Goal: Information Seeking & Learning: Find specific page/section

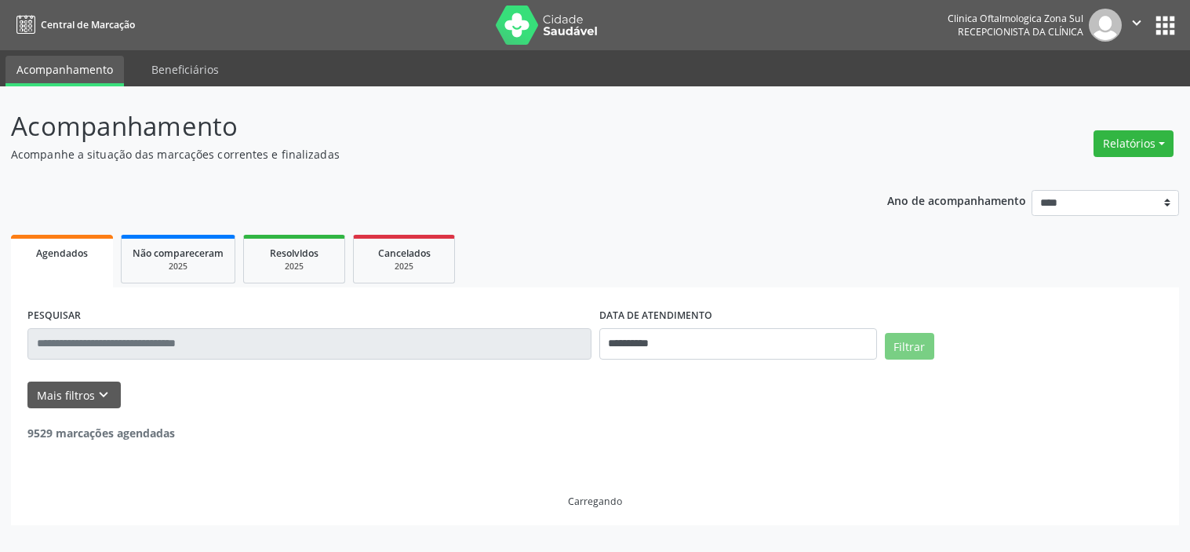
select select "*"
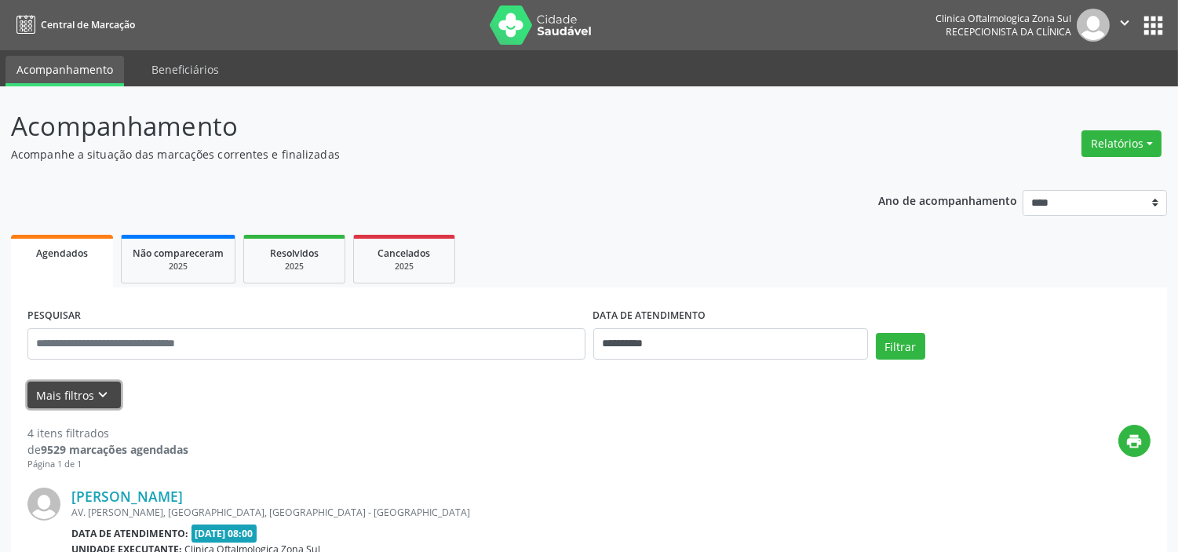
click at [91, 386] on button "Mais filtros keyboard_arrow_down" at bounding box center [73, 394] width 93 height 27
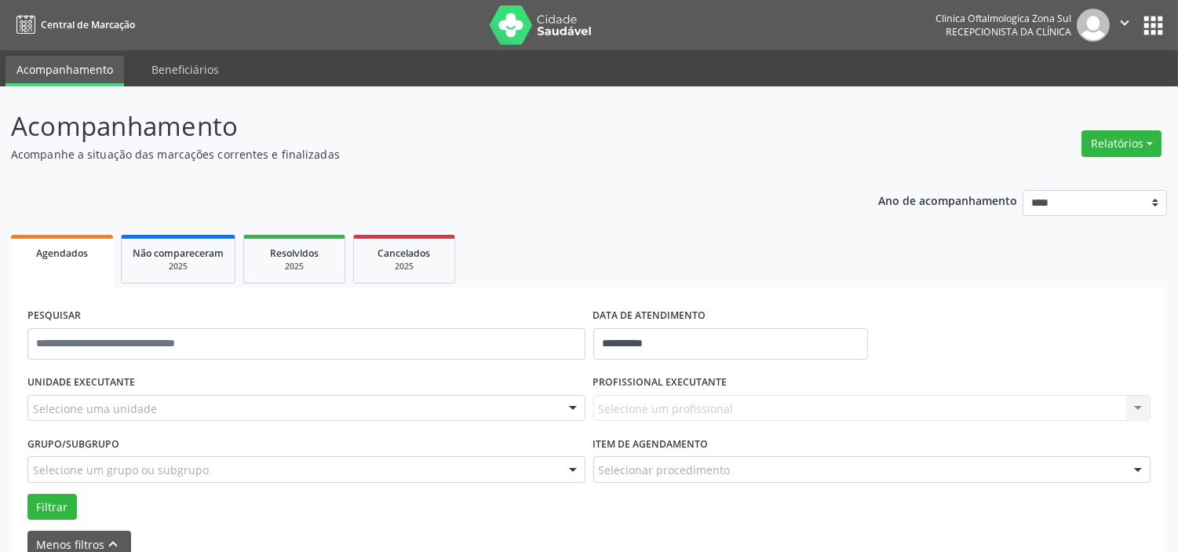
click at [155, 413] on div "Selecione uma unidade" at bounding box center [306, 408] width 558 height 27
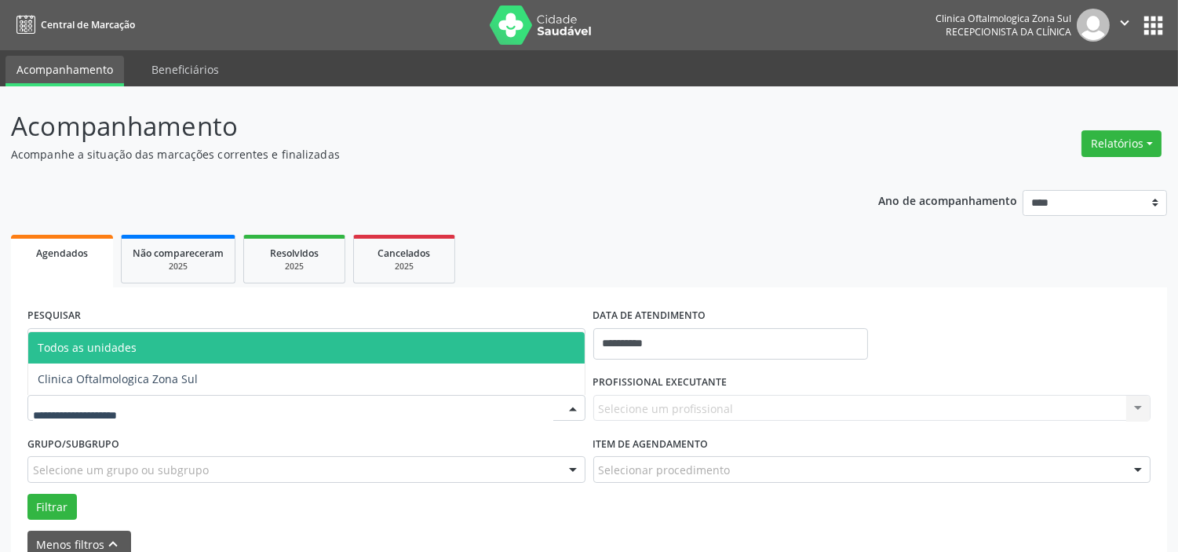
click at [169, 384] on span "Clinica Oftalmologica Zona Sul" at bounding box center [118, 378] width 160 height 15
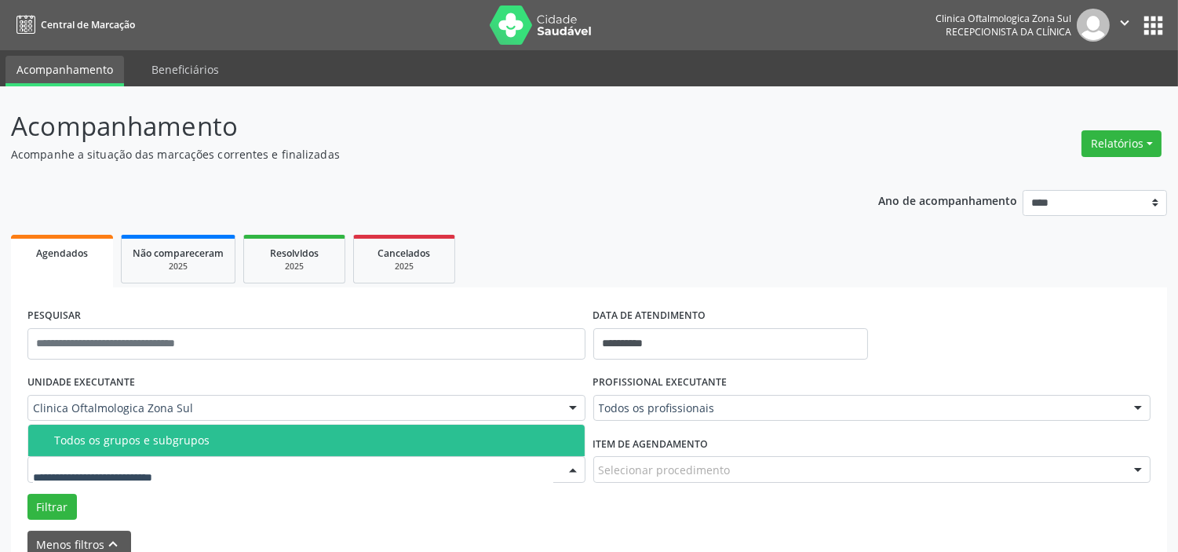
click at [187, 437] on div "Todos os grupos e subgrupos" at bounding box center [314, 440] width 521 height 13
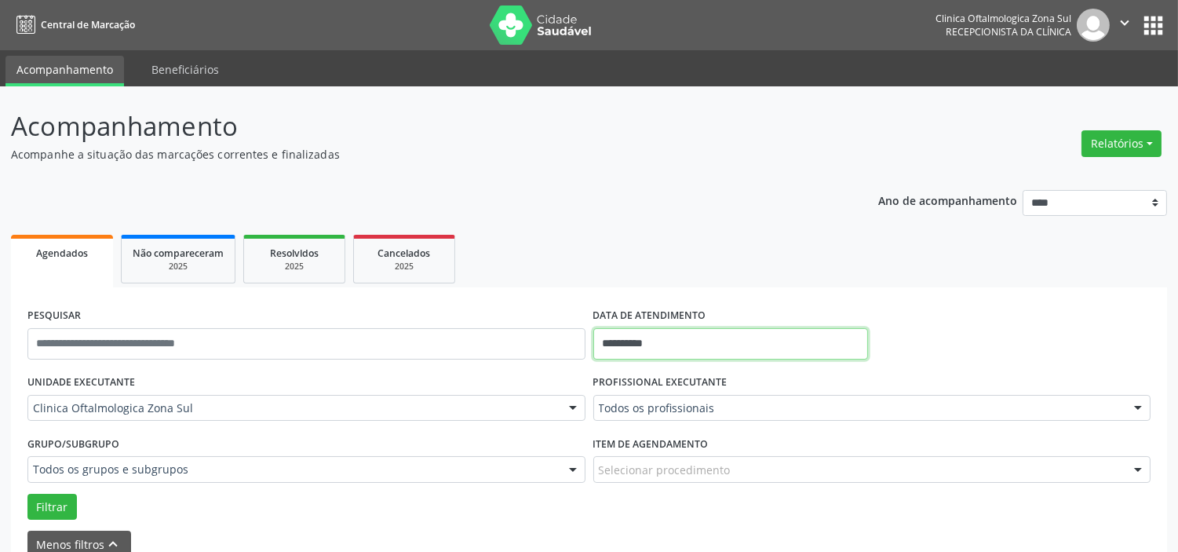
click at [712, 341] on input "**********" at bounding box center [730, 343] width 275 height 31
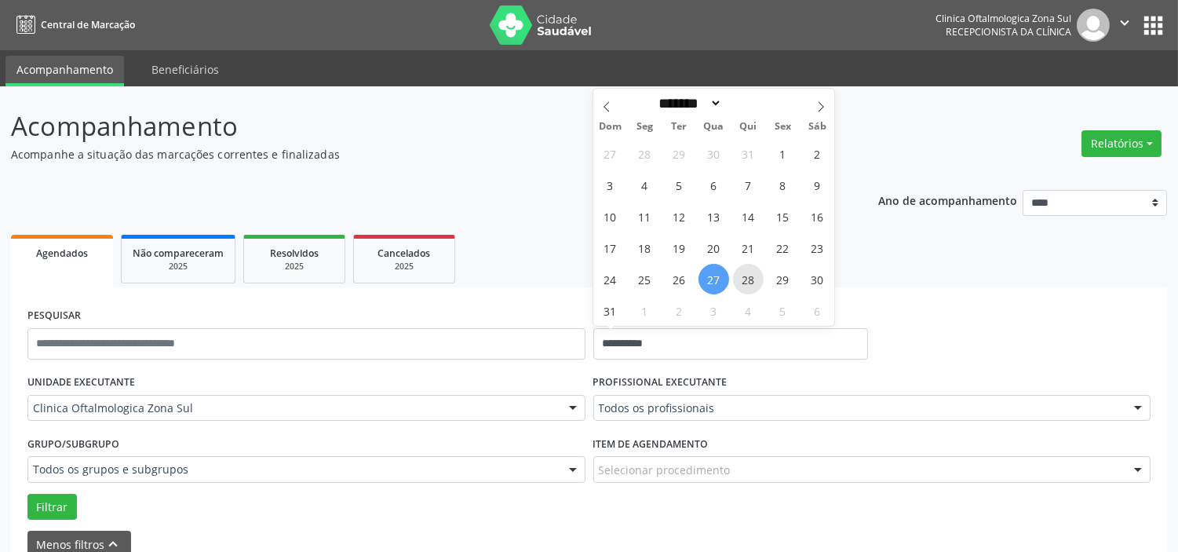
click at [739, 275] on span "28" at bounding box center [748, 279] width 31 height 31
type input "**********"
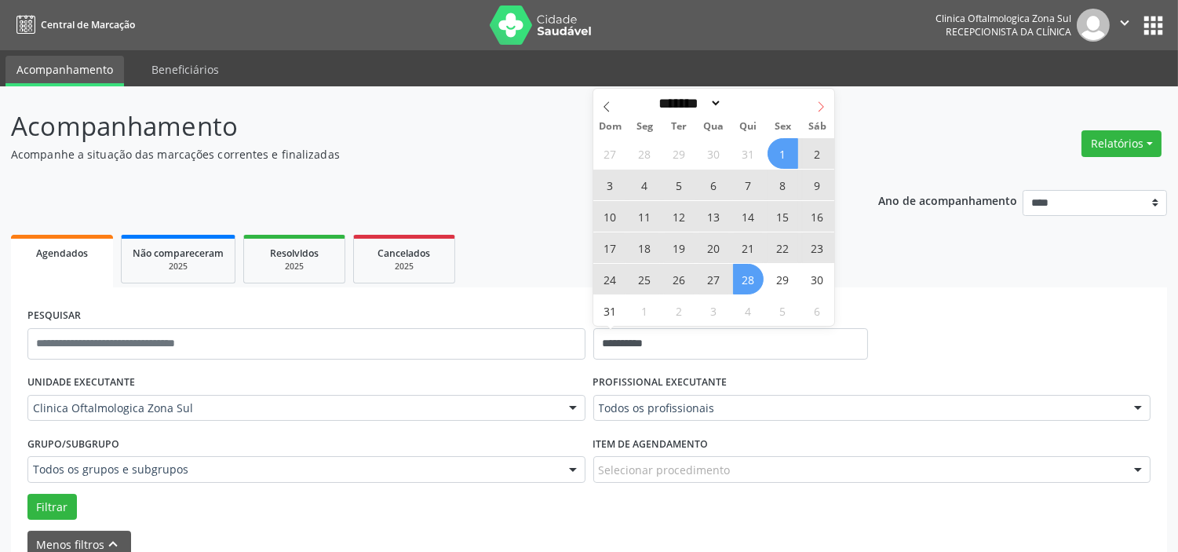
click at [817, 108] on icon at bounding box center [820, 106] width 11 height 11
select select "*"
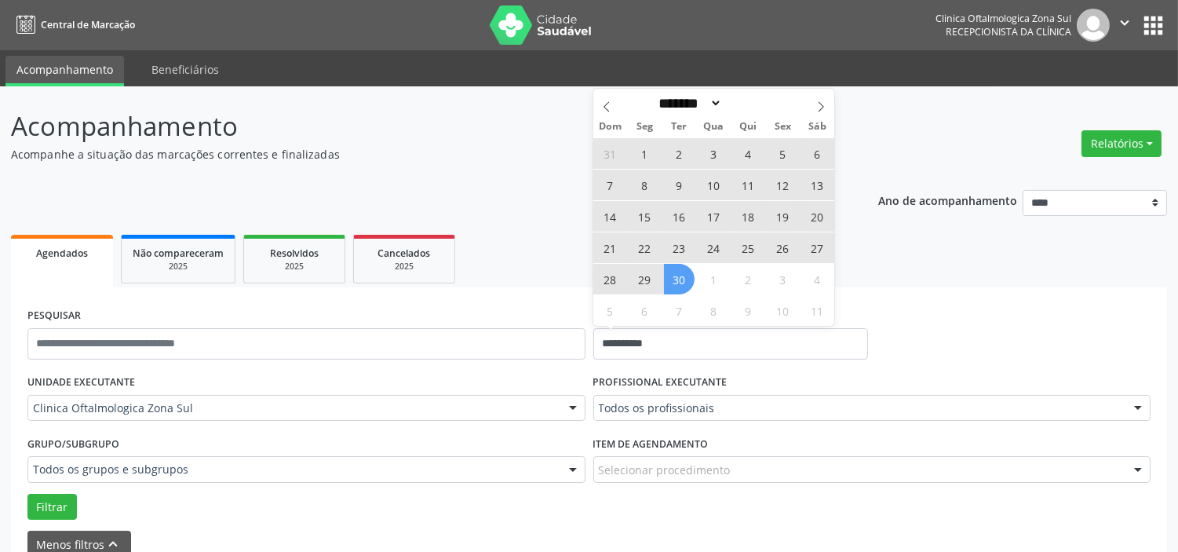
click at [680, 275] on span "30" at bounding box center [679, 279] width 31 height 31
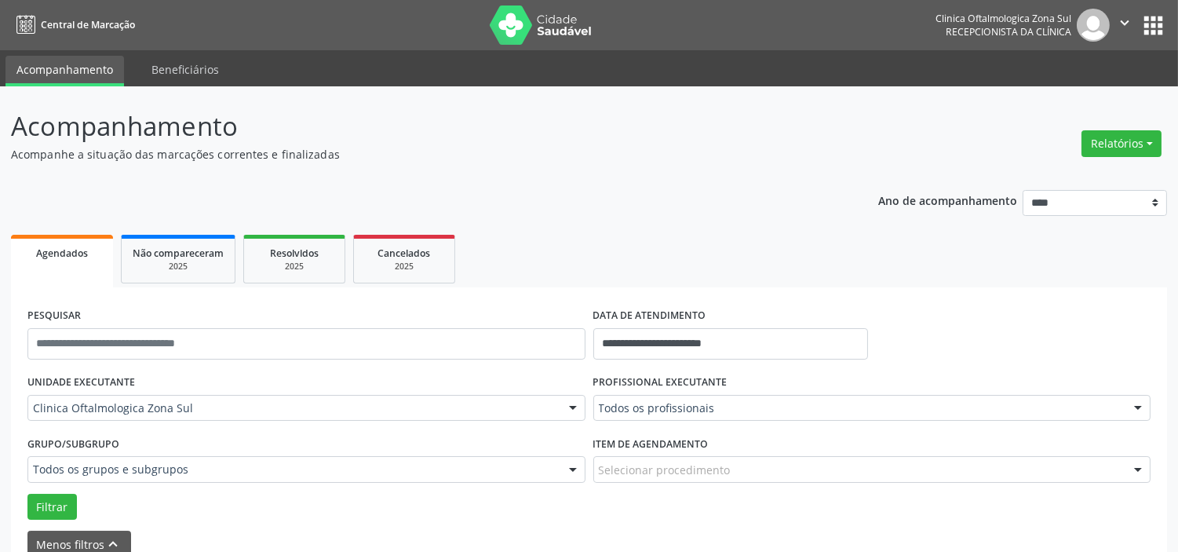
drag, startPoint x: 672, startPoint y: 408, endPoint x: 669, endPoint y: 400, distance: 8.8
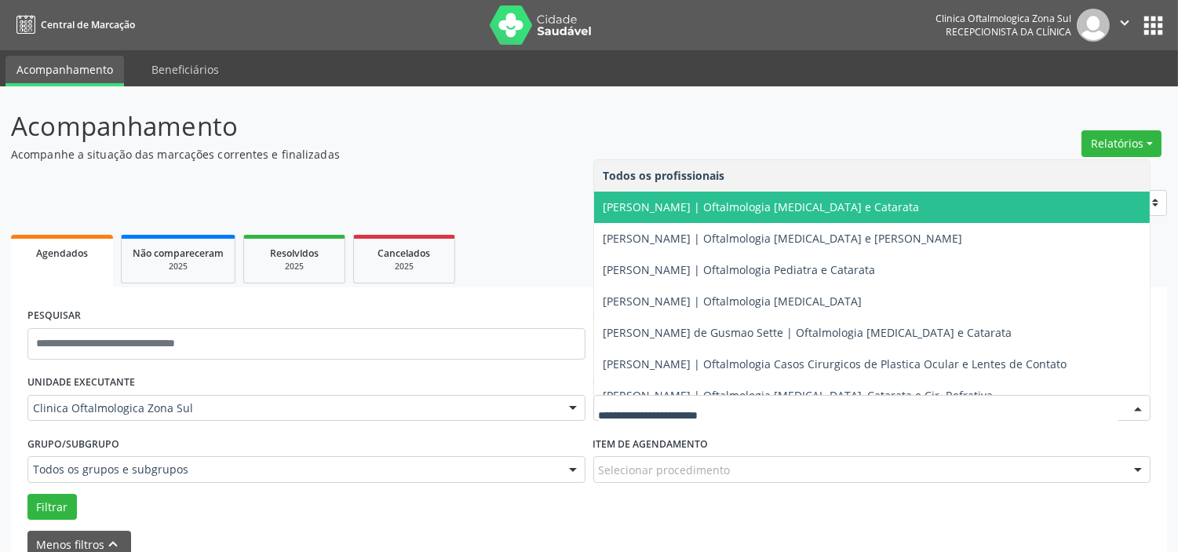
click at [683, 209] on span "[PERSON_NAME] | Oftalmologia [MEDICAL_DATA] e Catarata" at bounding box center [761, 206] width 316 height 15
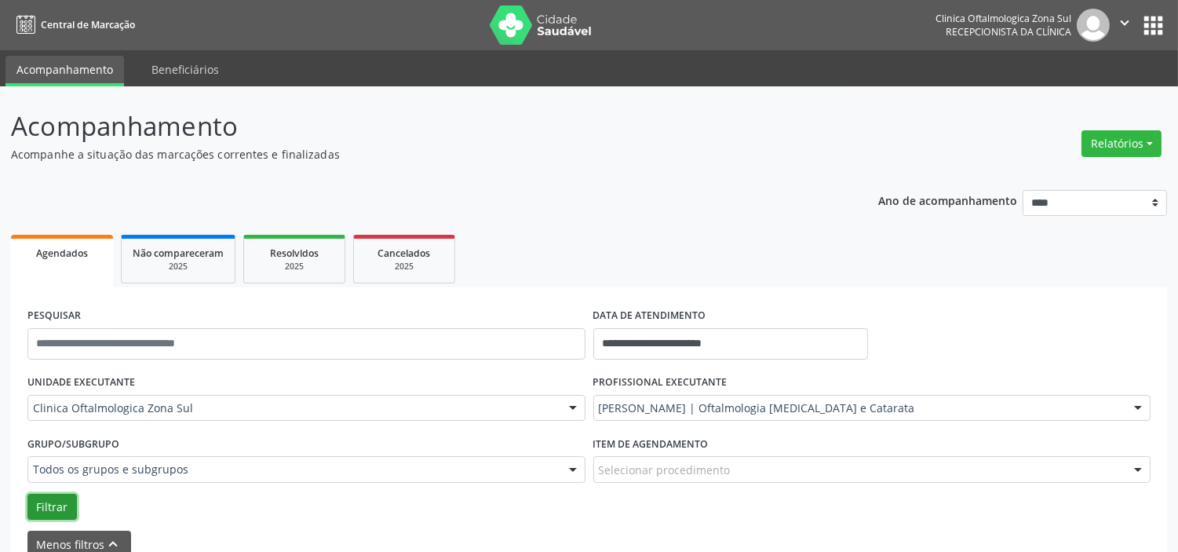
click at [42, 507] on button "Filtrar" at bounding box center [51, 507] width 49 height 27
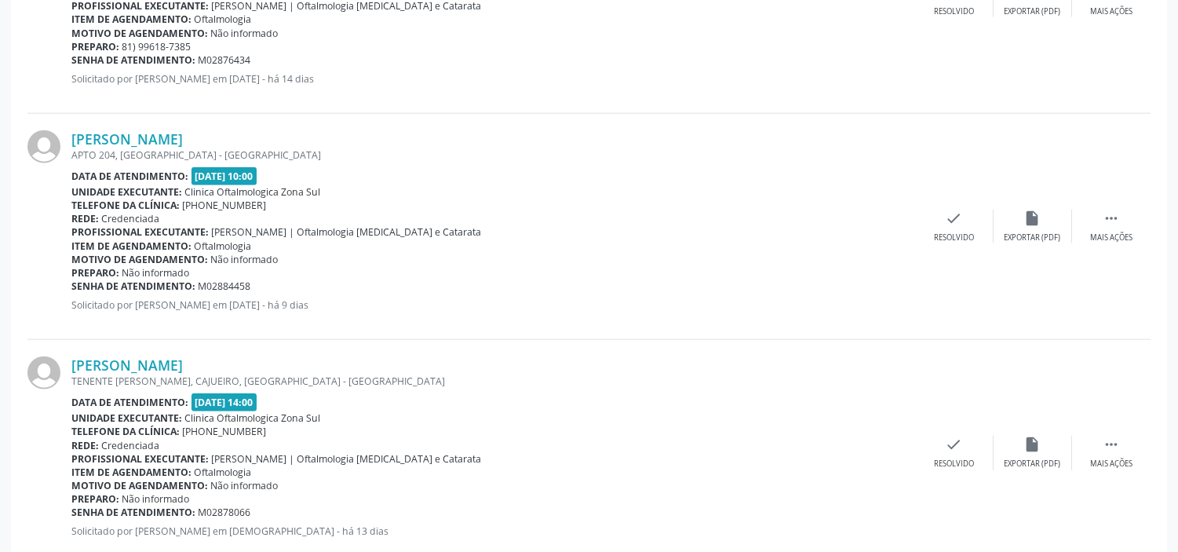
scroll to position [3573, 0]
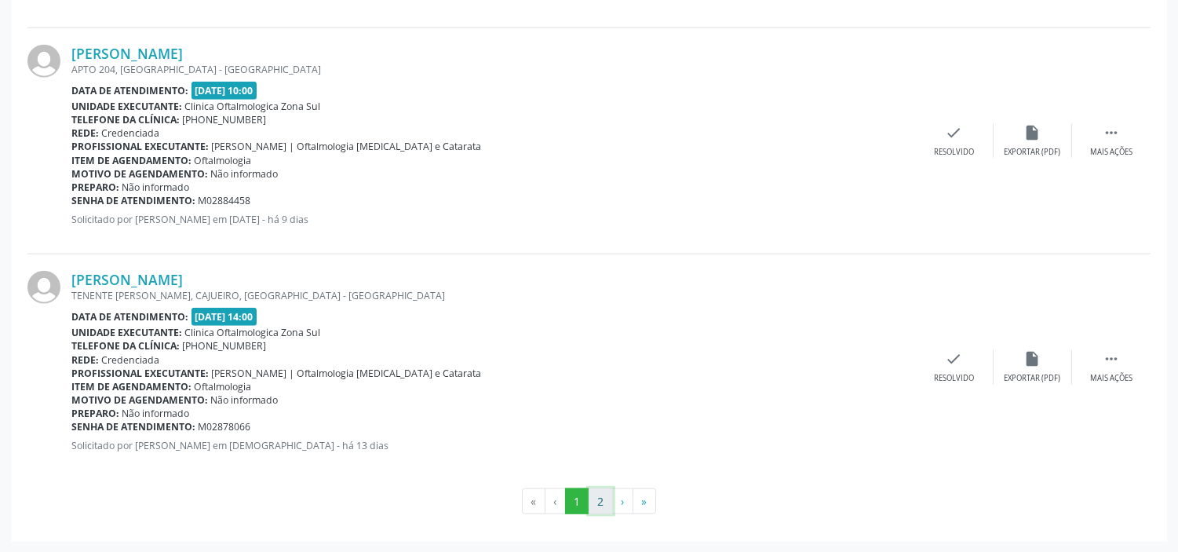
click at [604, 502] on button "2" at bounding box center [601, 501] width 24 height 27
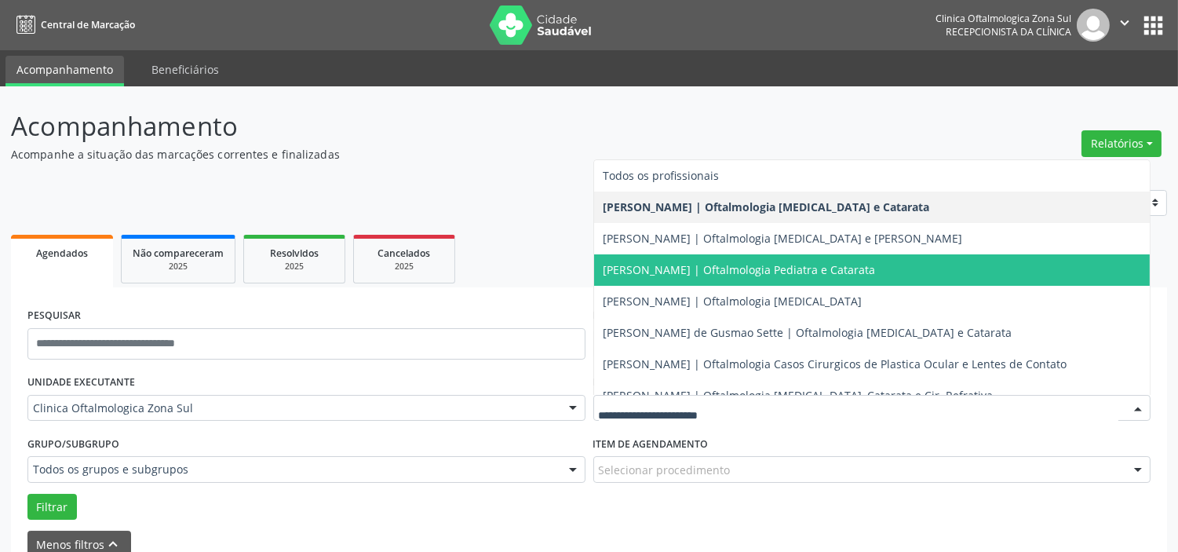
scroll to position [142, 0]
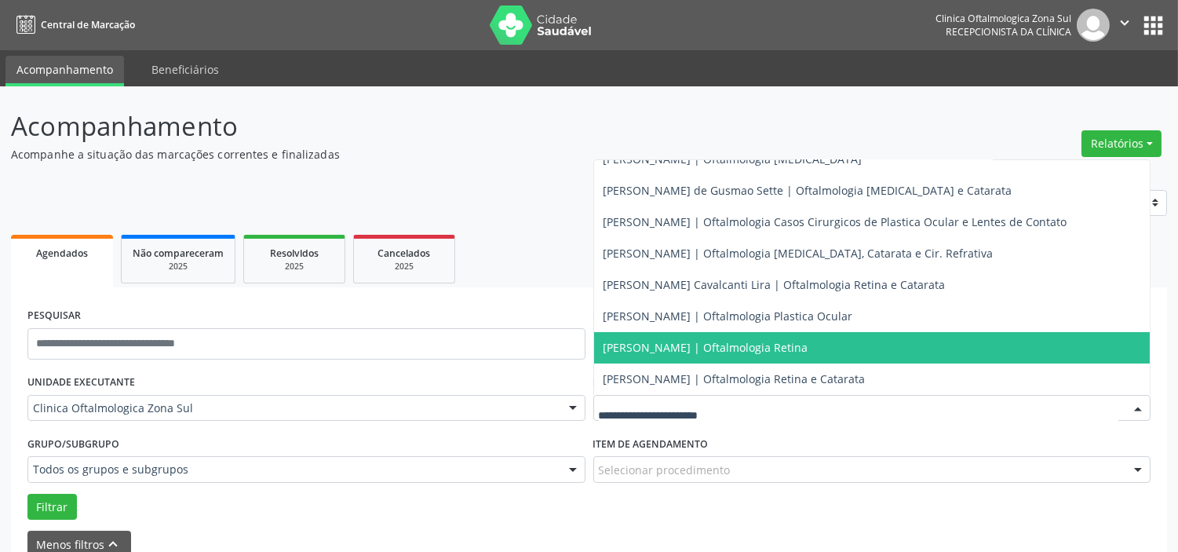
drag, startPoint x: 653, startPoint y: 347, endPoint x: 379, endPoint y: 399, distance: 278.7
click at [653, 348] on span "[PERSON_NAME] | Oftalmologia Retina" at bounding box center [705, 347] width 205 height 15
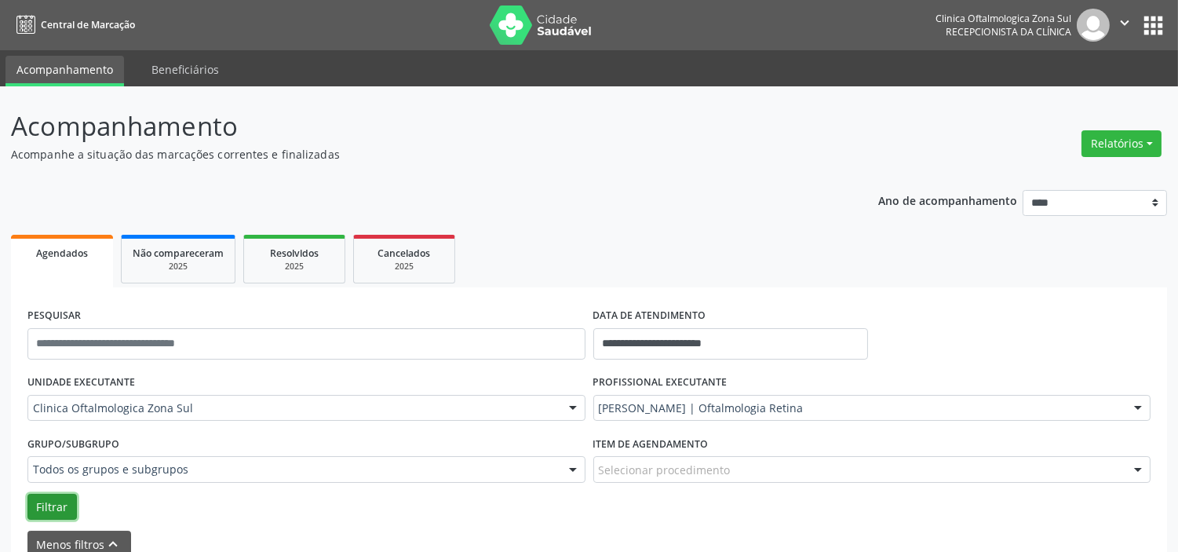
click at [64, 508] on button "Filtrar" at bounding box center [51, 507] width 49 height 27
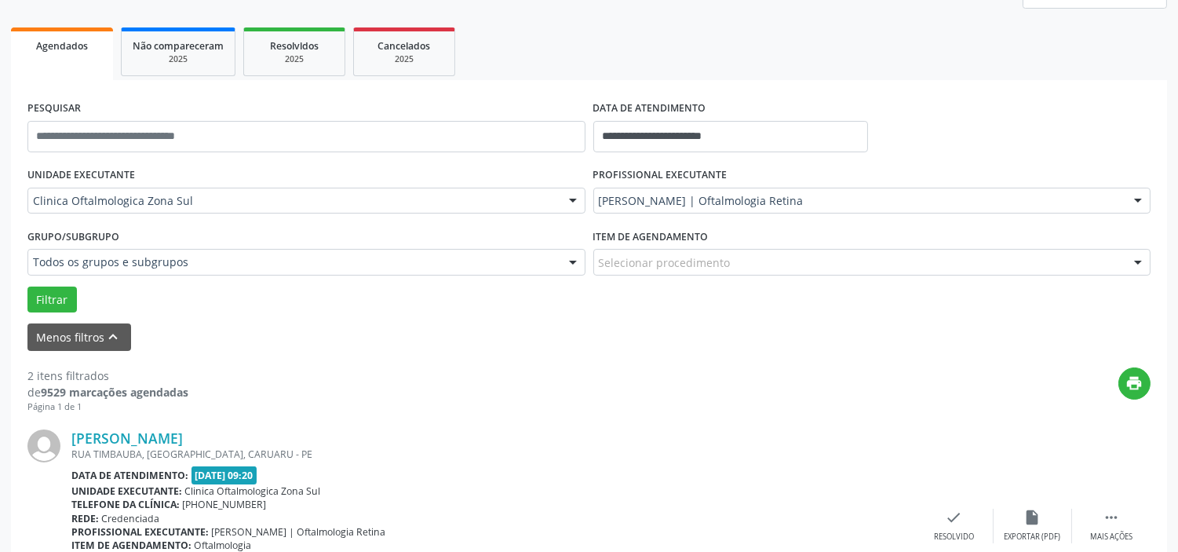
scroll to position [0, 0]
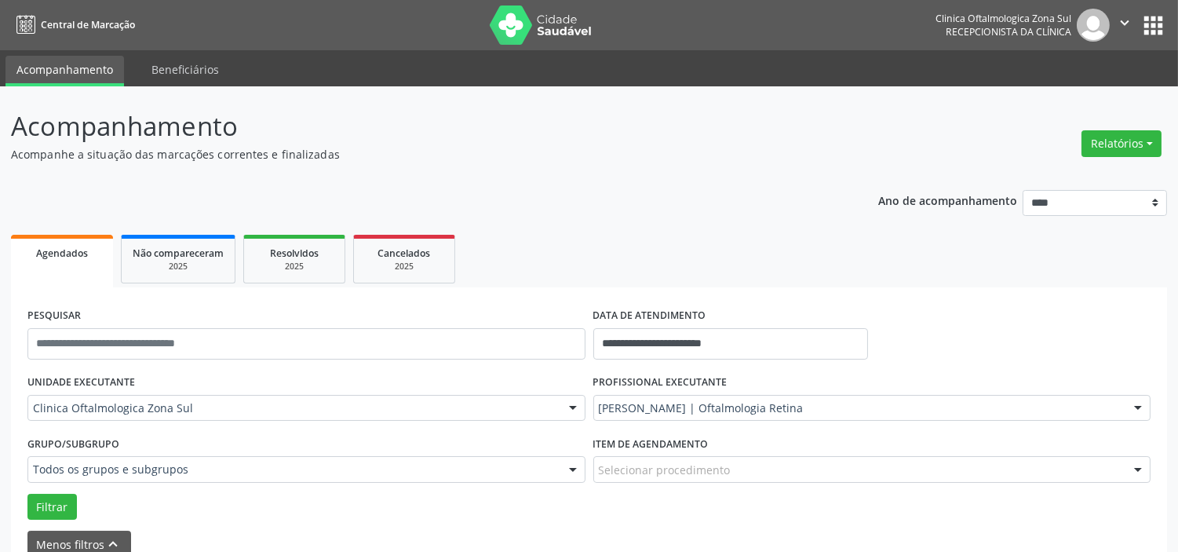
click at [1130, 20] on icon "" at bounding box center [1124, 22] width 17 height 17
click at [1088, 95] on link "Sair" at bounding box center [1084, 96] width 108 height 22
